Goal: Obtain resource: Obtain resource

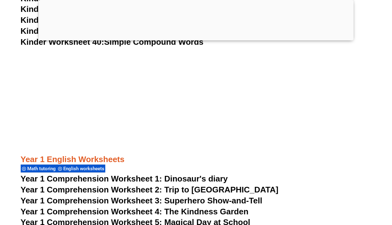
scroll to position [687, 0]
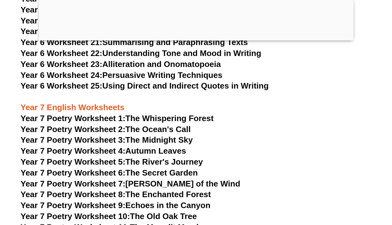
scroll to position [3880, 0]
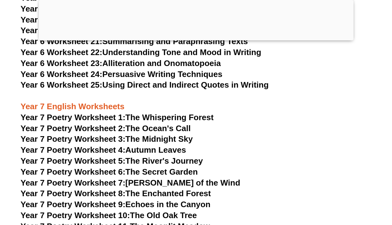
click at [142, 134] on link "Year 7 Poetry Worksheet 3: The Midnight Sky" at bounding box center [107, 138] width 172 height 9
click at [148, 113] on link "Year 7 Poetry Worksheet 1: The Whispering Forest" at bounding box center [117, 117] width 193 height 9
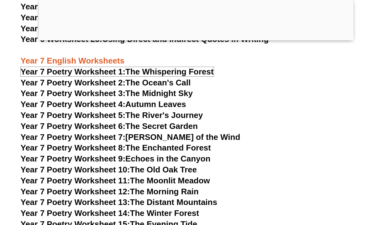
scroll to position [3921, 0]
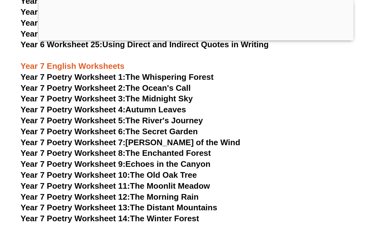
click at [171, 192] on link "Year 7 Poetry Worksheet 12: The Morning Rain" at bounding box center [110, 196] width 178 height 9
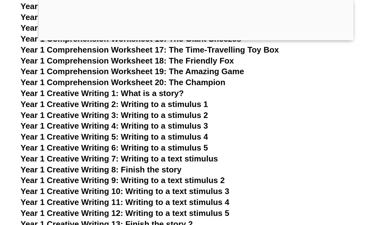
scroll to position [990, 0]
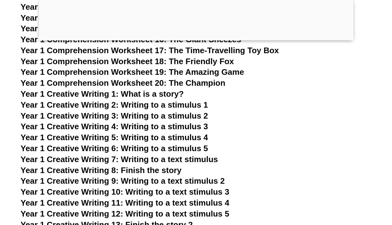
click at [164, 108] on span "Year 1 Creative Writing 2: Writing to a stimulus 1" at bounding box center [114, 104] width 187 height 9
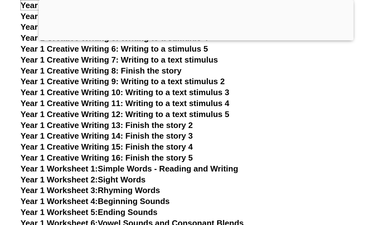
scroll to position [1064, 0]
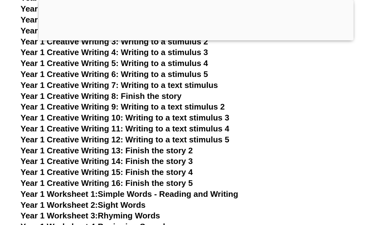
click at [175, 109] on span "Year 1 Creative Writing 9: Writing to a text stimulus 2" at bounding box center [123, 106] width 204 height 9
click at [163, 97] on span "Year 1 Creative Writing 8: Finish the story" at bounding box center [101, 95] width 161 height 9
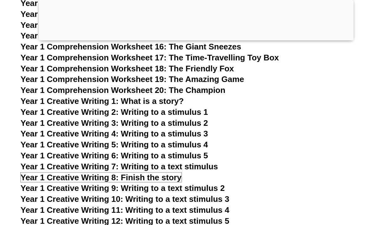
scroll to position [983, 0]
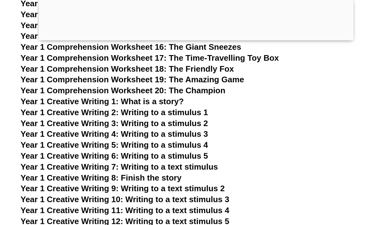
click at [180, 124] on span "Year 1 Creative Writing 3: Writing to a stimulus 2" at bounding box center [114, 123] width 187 height 9
click at [176, 132] on span "Year 1 Creative Writing 4: Writing to a stimulus 3" at bounding box center [114, 133] width 187 height 9
click at [191, 143] on span "Year 1 Creative Writing 5: Writing to a stimulus 4" at bounding box center [114, 144] width 187 height 9
click at [196, 156] on span "Year 1 Creative Writing 6: Writing to a stimulus 5" at bounding box center [114, 155] width 187 height 9
click at [187, 119] on span "Year 1 Creative Writing 3: Writing to a stimulus 2" at bounding box center [114, 123] width 187 height 9
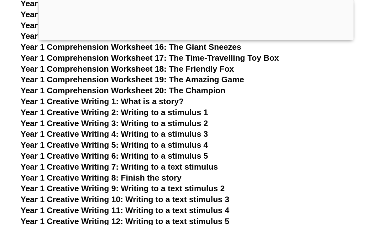
click at [188, 199] on span "Year 1 Creative Writing 10: Writing to a text stimulus 3" at bounding box center [125, 199] width 209 height 9
click at [170, 188] on span "Year 1 Creative Writing 9: Writing to a text stimulus 2" at bounding box center [123, 188] width 204 height 9
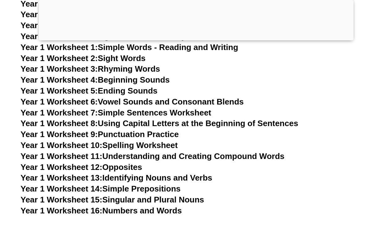
scroll to position [1226, 0]
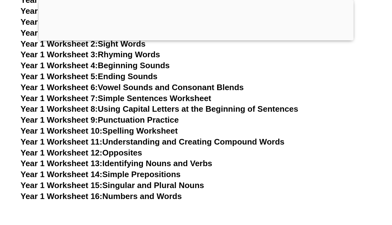
click at [137, 98] on link "Year 1 Worksheet 7: Simple Sentences Worksheet" at bounding box center [116, 98] width 191 height 9
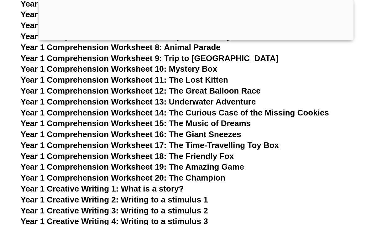
scroll to position [894, 0]
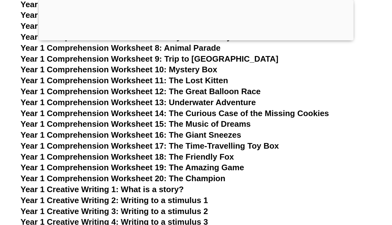
click at [144, 190] on span "Year 1 Creative Writing 1: What is a story?" at bounding box center [102, 189] width 163 height 9
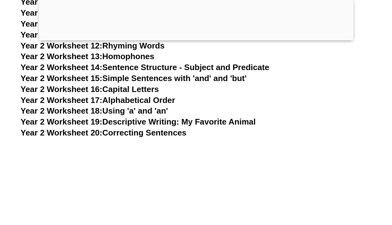
scroll to position [1883, 0]
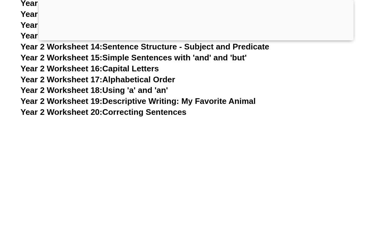
click at [126, 114] on link "Year 2 Worksheet 20: Correcting Sentences" at bounding box center [104, 111] width 166 height 9
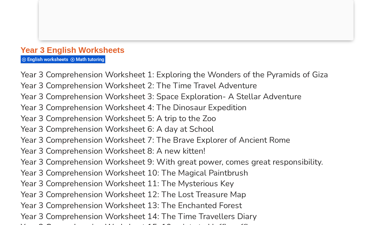
scroll to position [2073, 0]
